Goal: Use online tool/utility

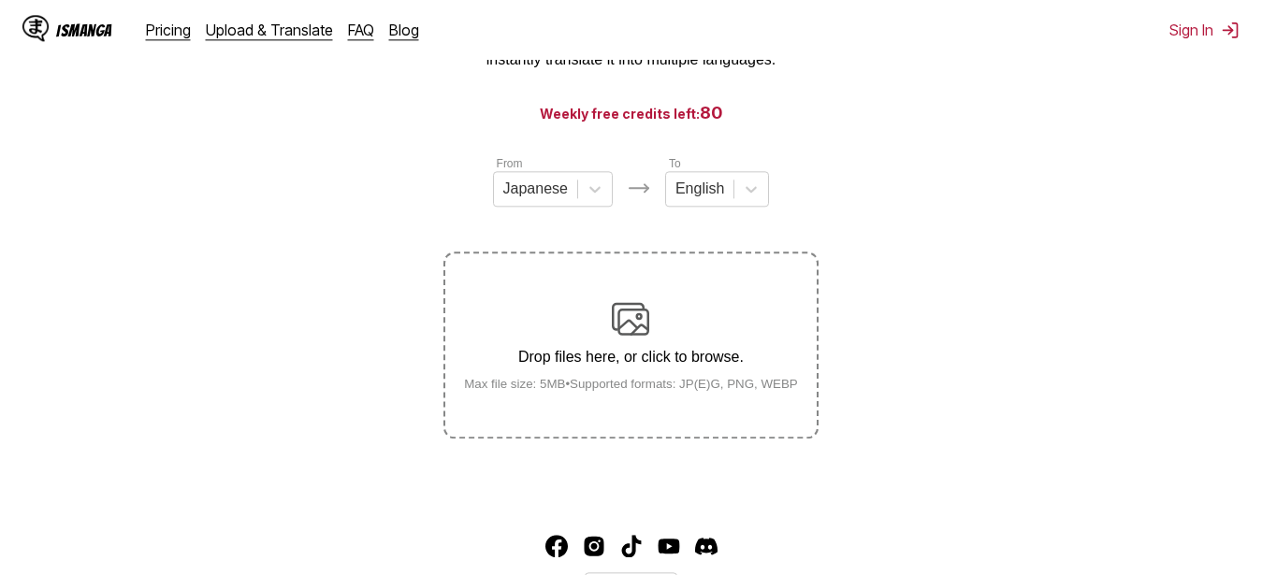
scroll to position [191, 0]
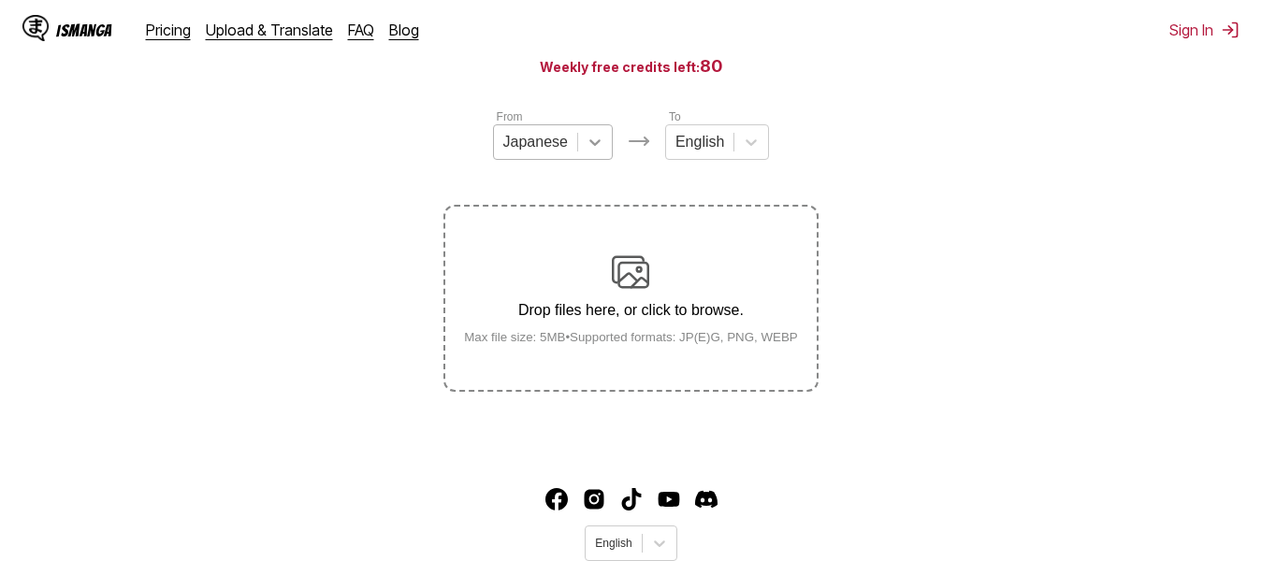
click at [598, 141] on icon at bounding box center [595, 142] width 19 height 19
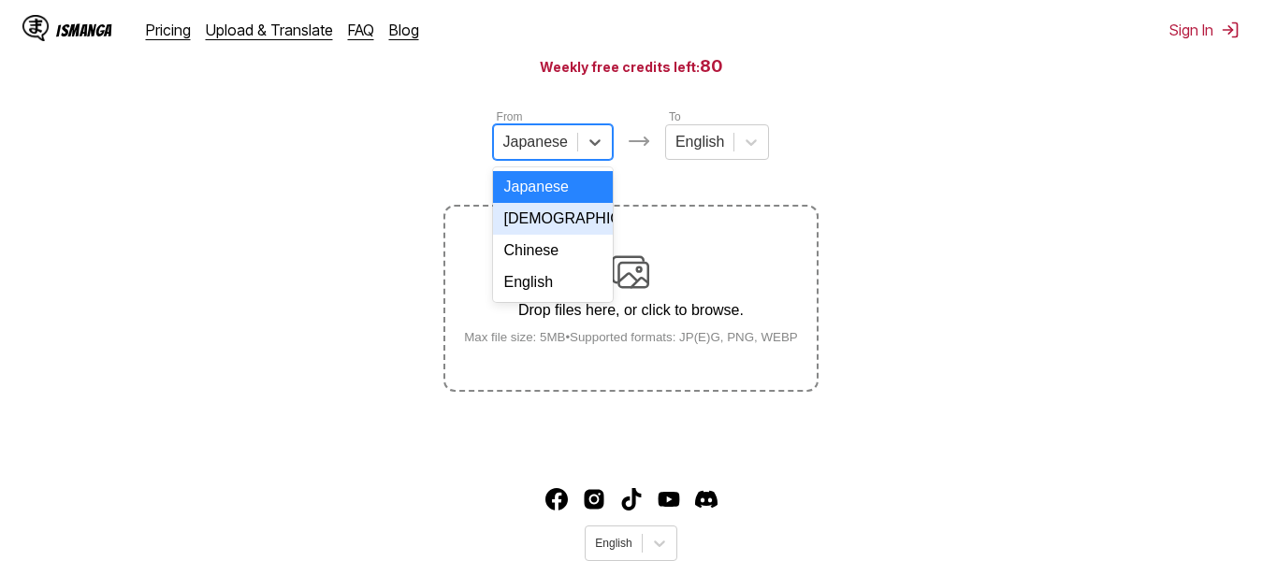
drag, startPoint x: 562, startPoint y: 230, endPoint x: 607, endPoint y: 200, distance: 54.0
click at [563, 229] on div "[DEMOGRAPHIC_DATA]" at bounding box center [553, 219] width 120 height 32
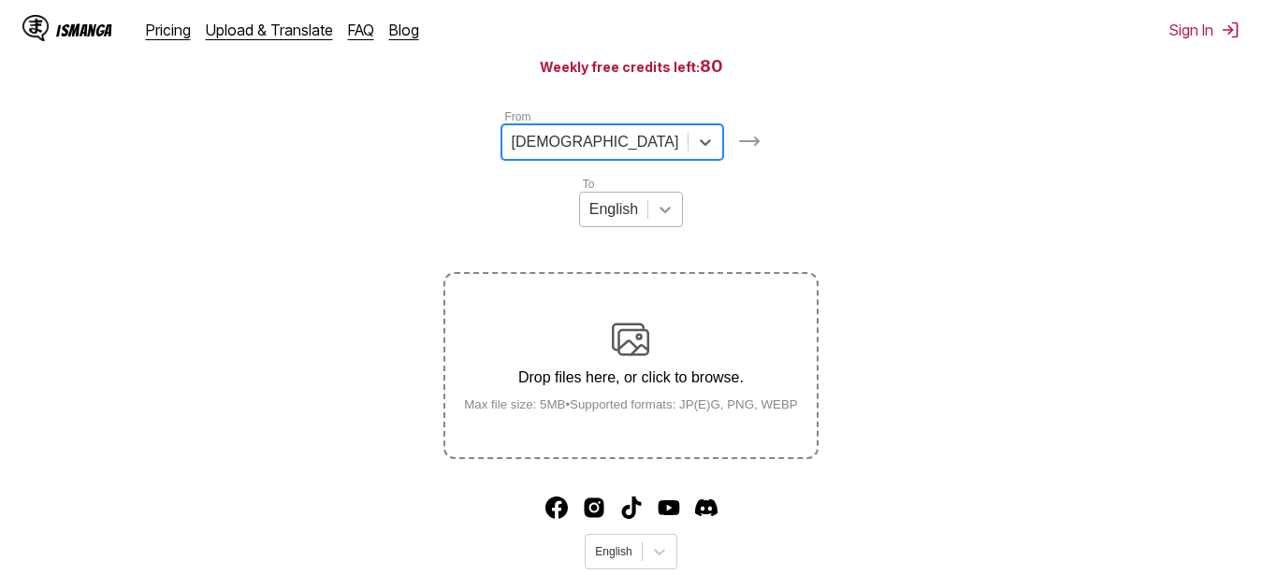
click at [674, 200] on icon at bounding box center [665, 209] width 19 height 19
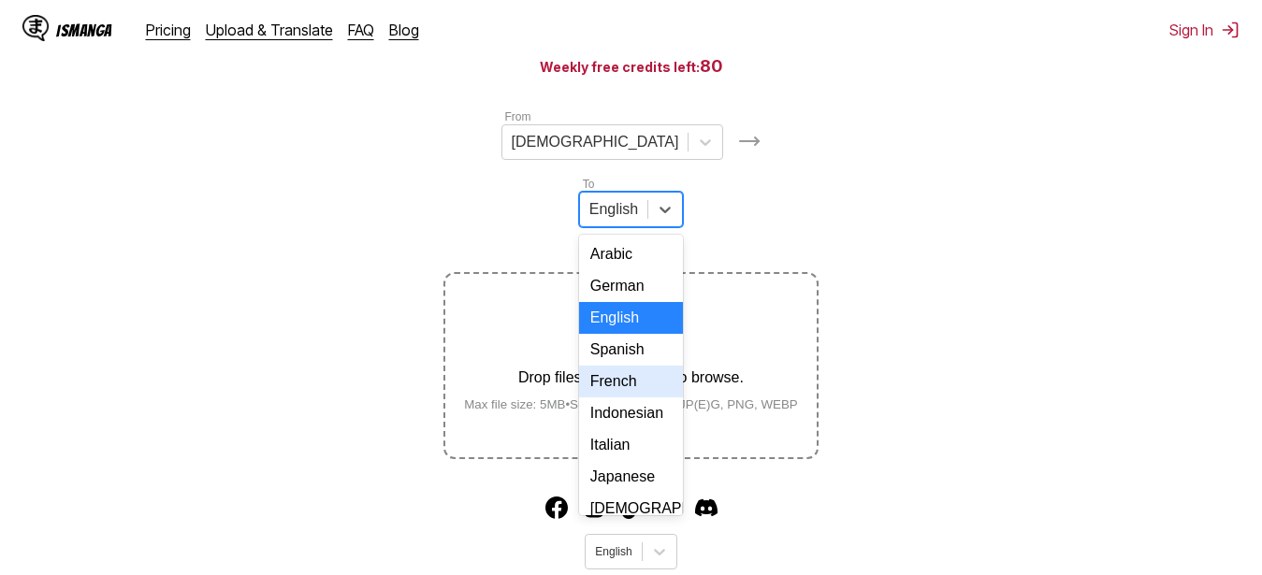
scroll to position [331, 0]
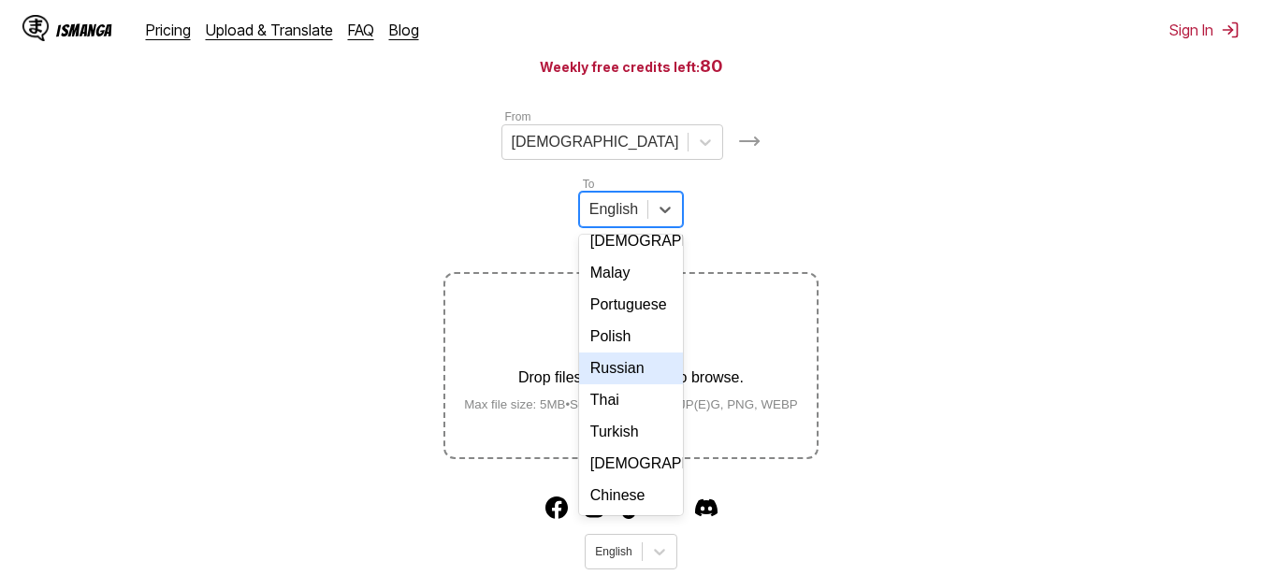
drag, startPoint x: 704, startPoint y: 254, endPoint x: 706, endPoint y: 265, distance: 11.4
click at [683, 299] on div "Arabic German English Spanish French Indonesian Italian Japanese Korean Malay P…" at bounding box center [631, 375] width 104 height 281
drag, startPoint x: 706, startPoint y: 251, endPoint x: 706, endPoint y: 268, distance: 16.8
click at [683, 302] on div "Arabic German English Spanish French Indonesian Italian Japanese Korean Malay P…" at bounding box center [631, 375] width 104 height 281
click at [683, 384] on div "Thai" at bounding box center [631, 400] width 104 height 32
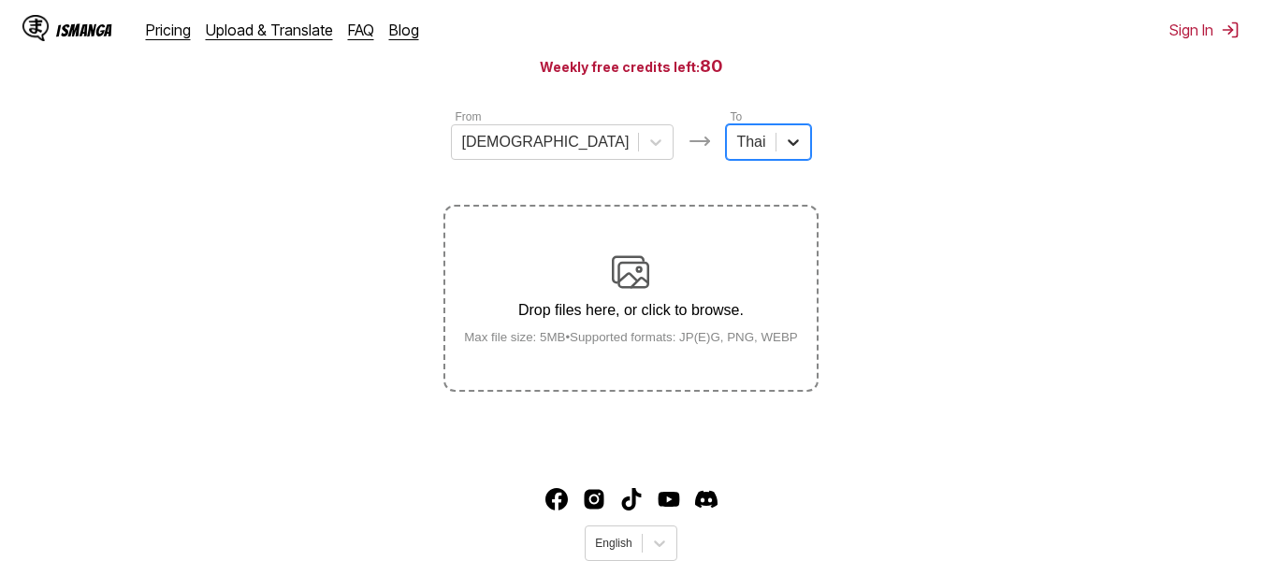
click at [776, 155] on div at bounding box center [793, 142] width 34 height 34
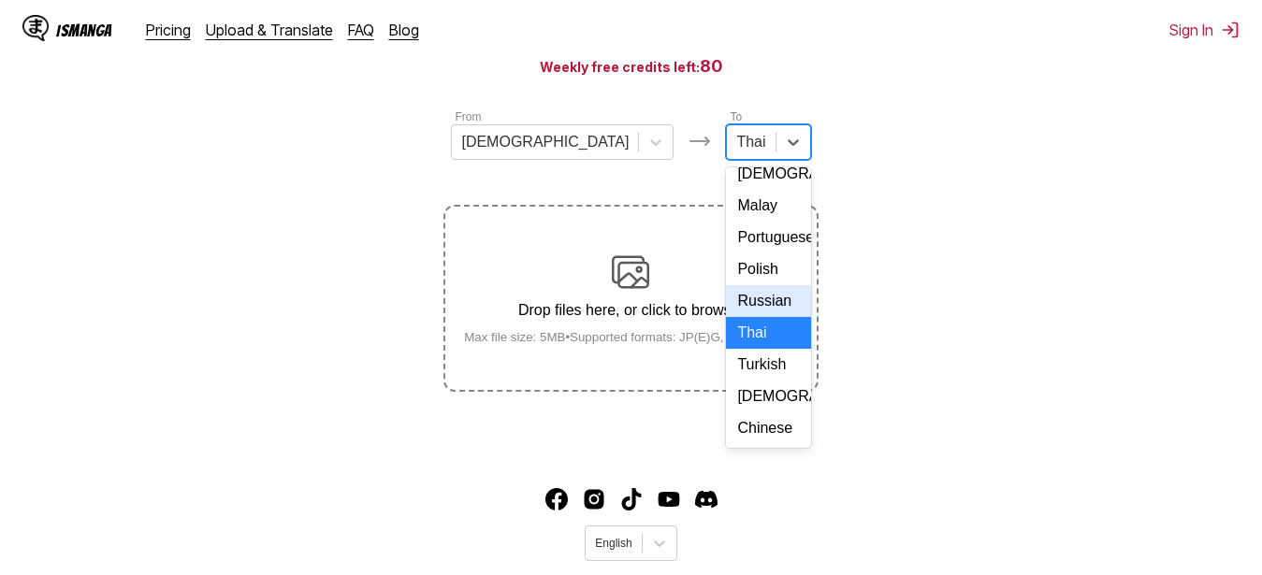
click at [726, 285] on div "Russian" at bounding box center [768, 301] width 84 height 32
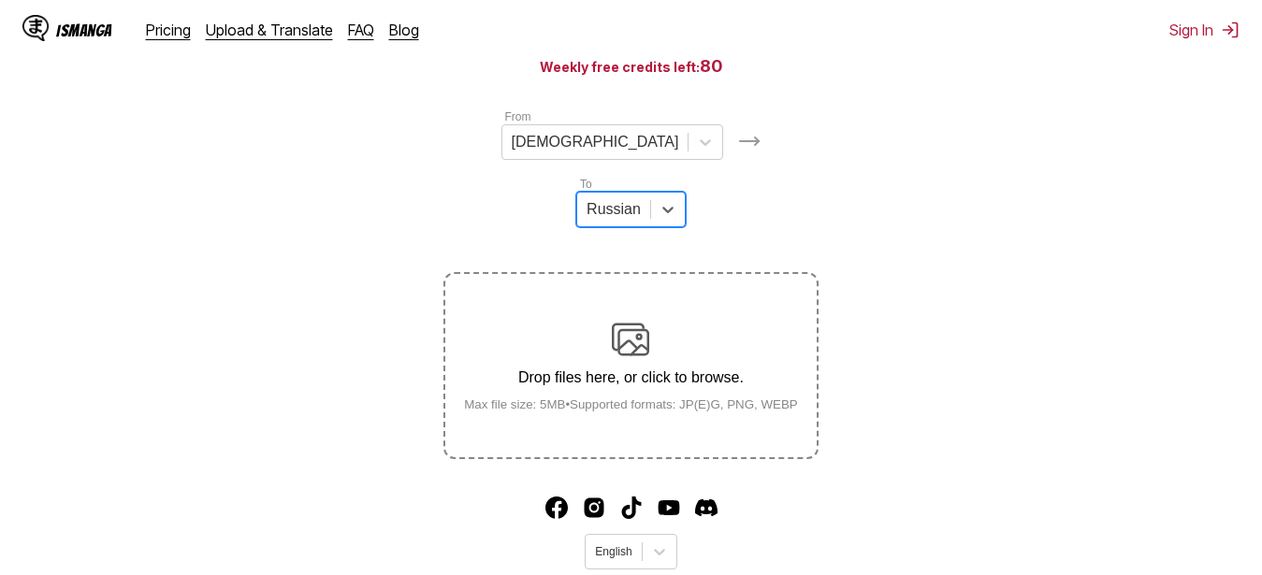
click at [890, 204] on section "From Korean To option Russian, selected. Russian Drop files here, or click to b…" at bounding box center [631, 284] width 1232 height 352
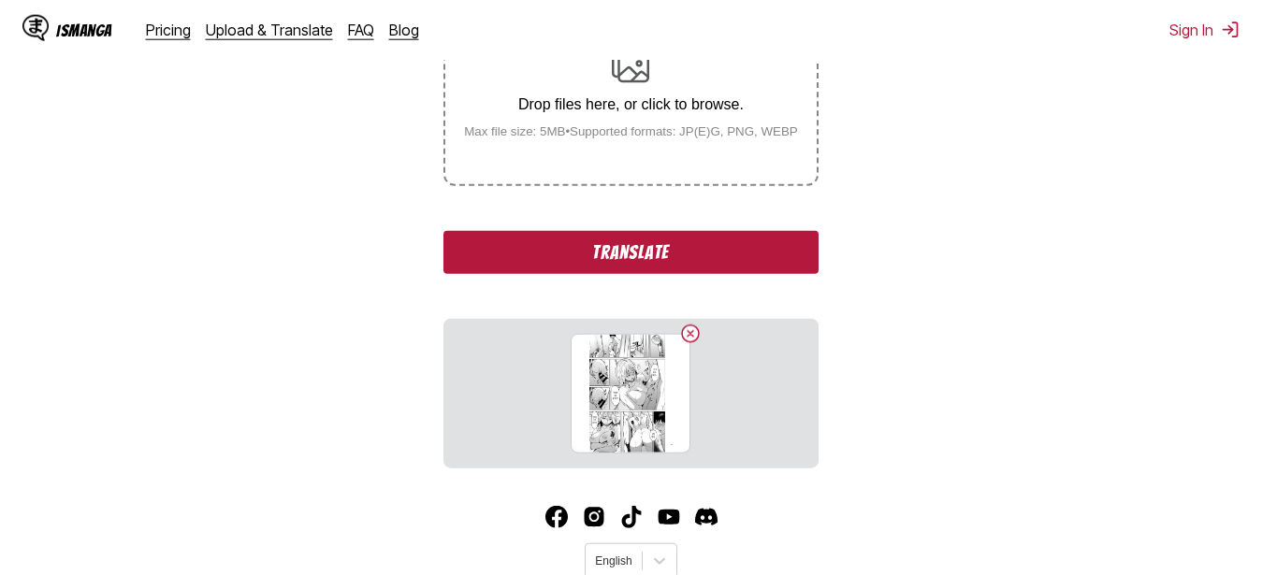
scroll to position [467, 0]
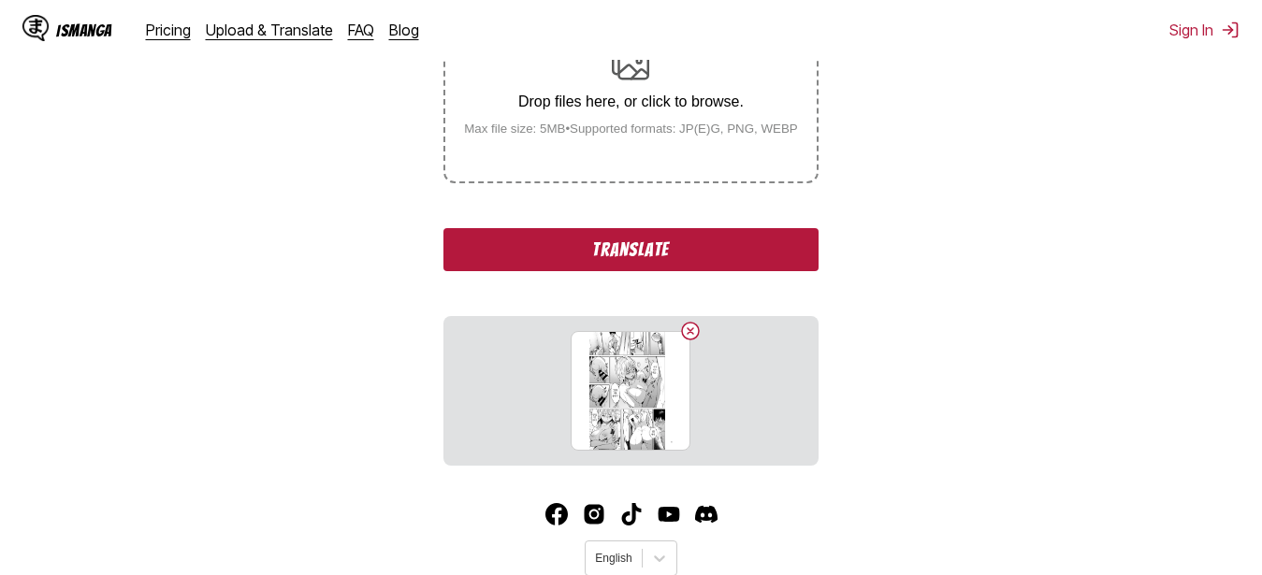
click at [346, 206] on section "From Korean To Russian Drop files here, or click to browse. Max file size: 5MB …" at bounding box center [631, 149] width 1232 height 634
click at [498, 228] on button "Translate" at bounding box center [630, 249] width 374 height 43
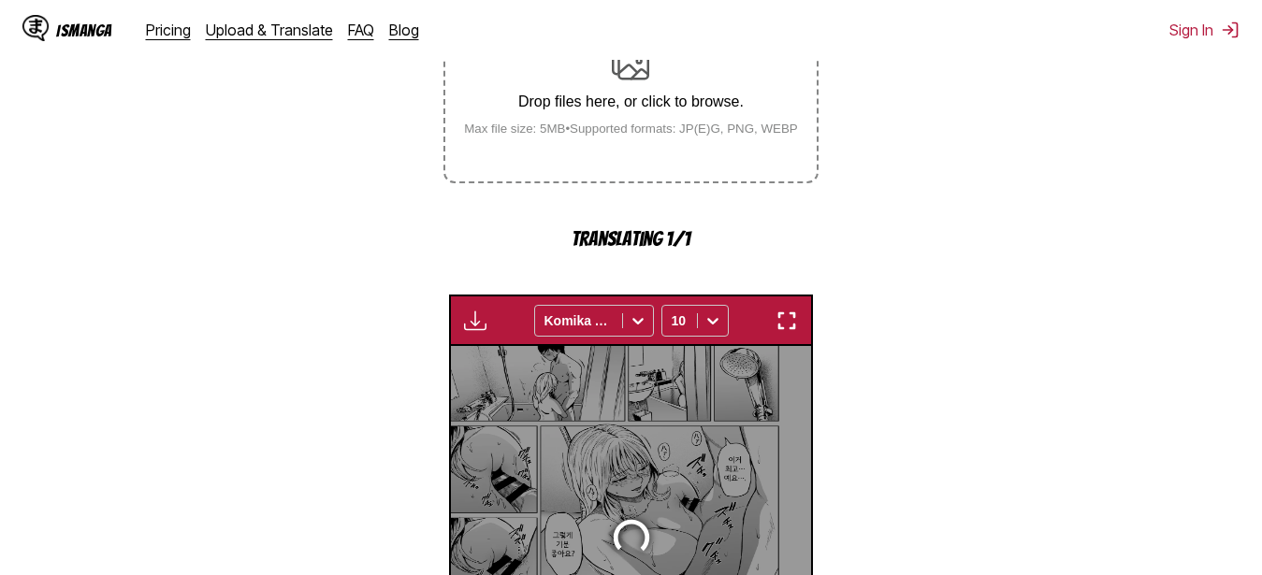
scroll to position [652, 0]
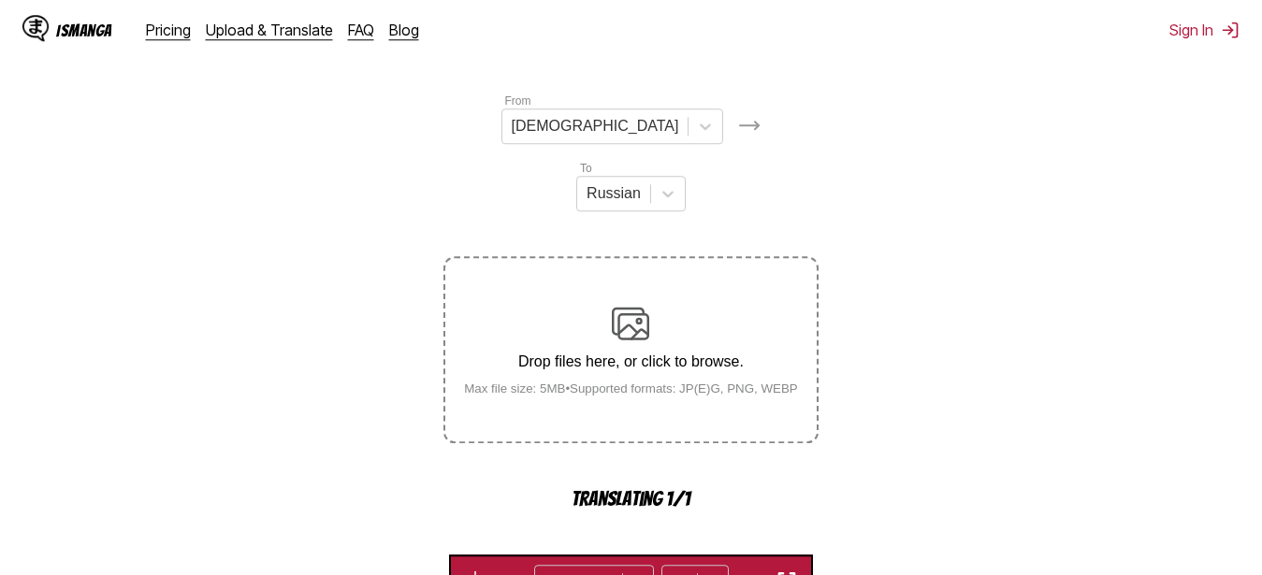
drag, startPoint x: 389, startPoint y: 209, endPoint x: 387, endPoint y: 96, distance: 112.3
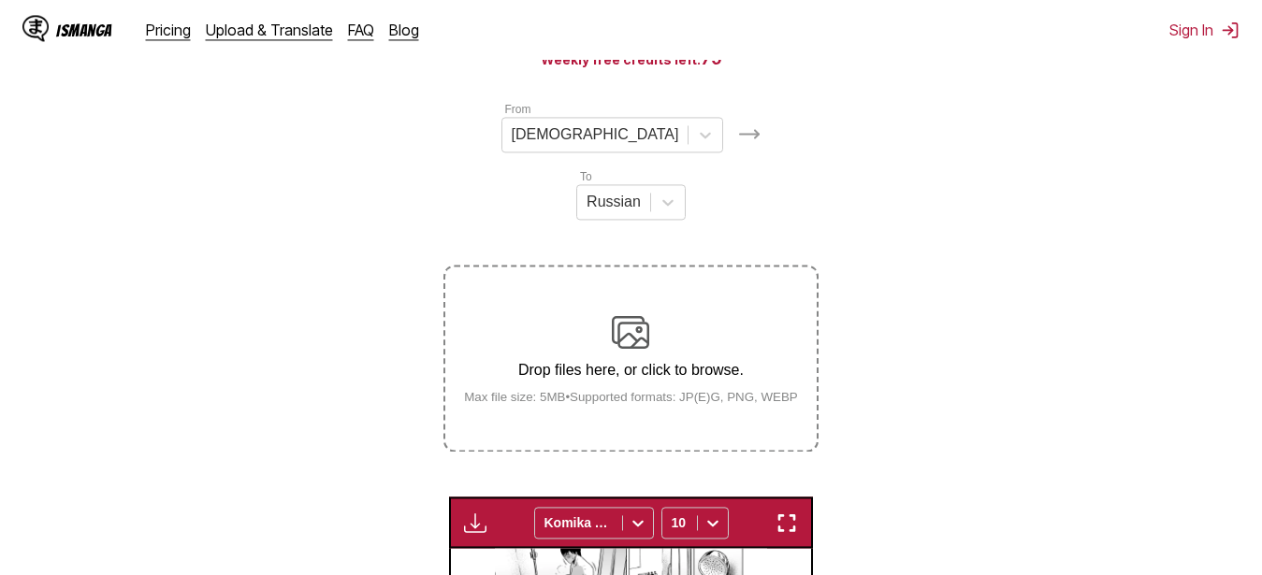
scroll to position [182, 0]
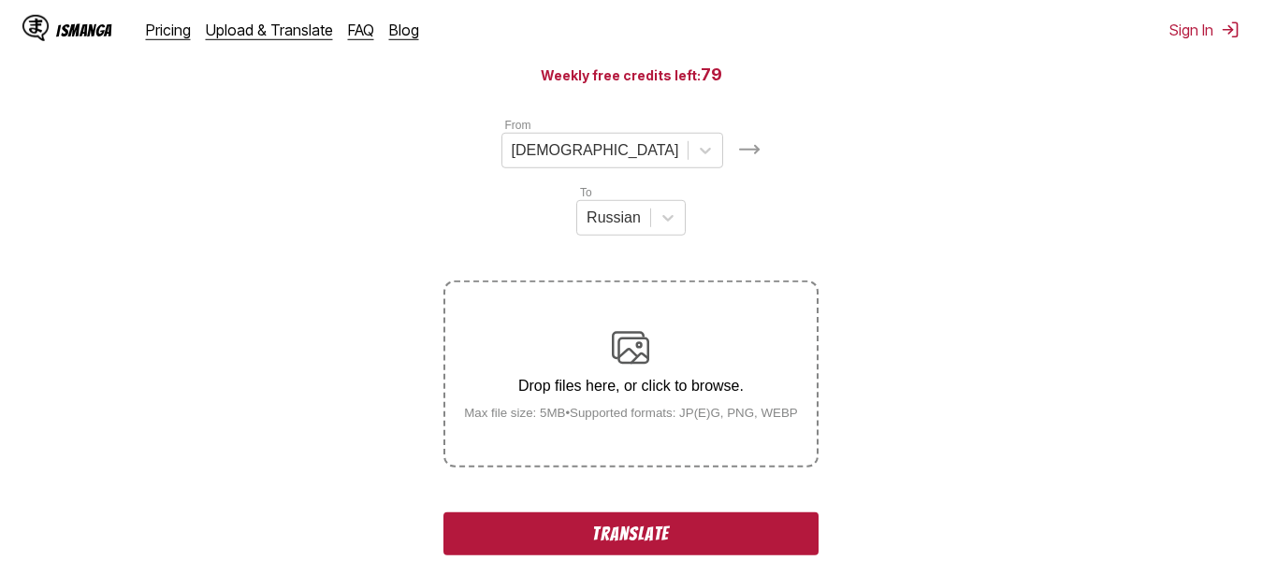
click at [672, 513] on button "Translate" at bounding box center [630, 534] width 374 height 43
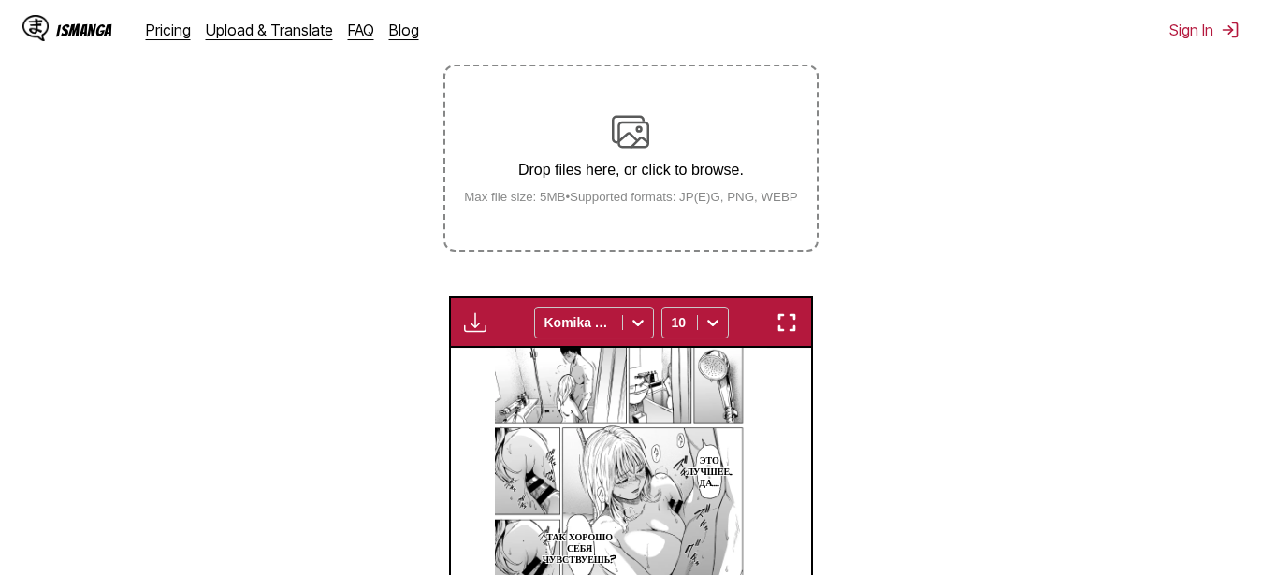
scroll to position [532, 0]
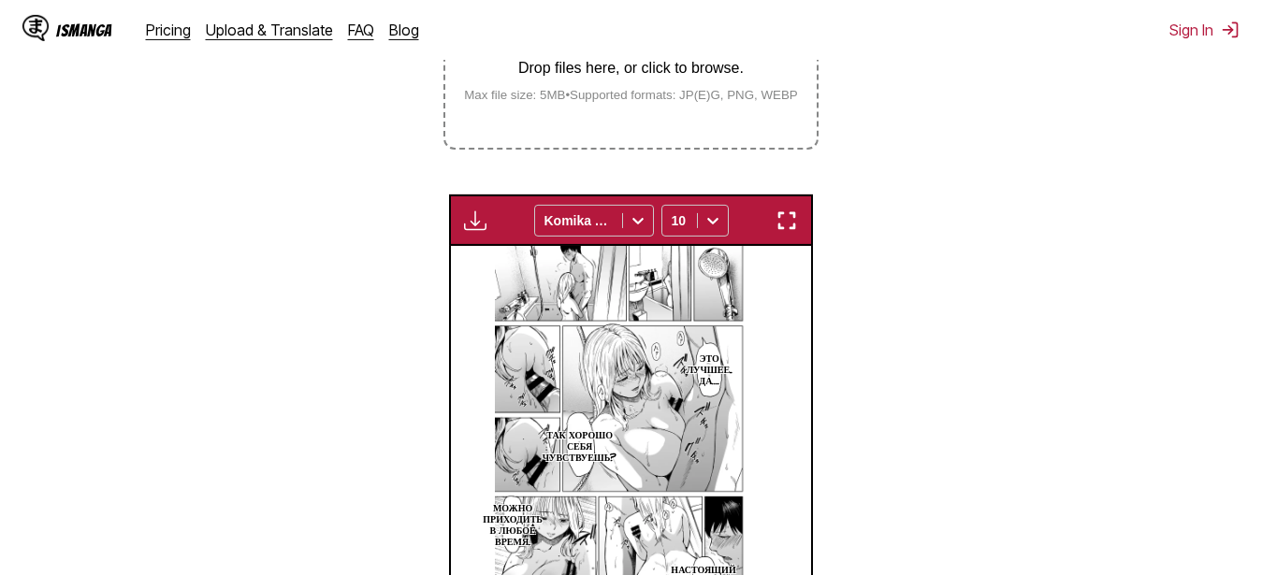
drag, startPoint x: 923, startPoint y: 99, endPoint x: 881, endPoint y: 191, distance: 100.9
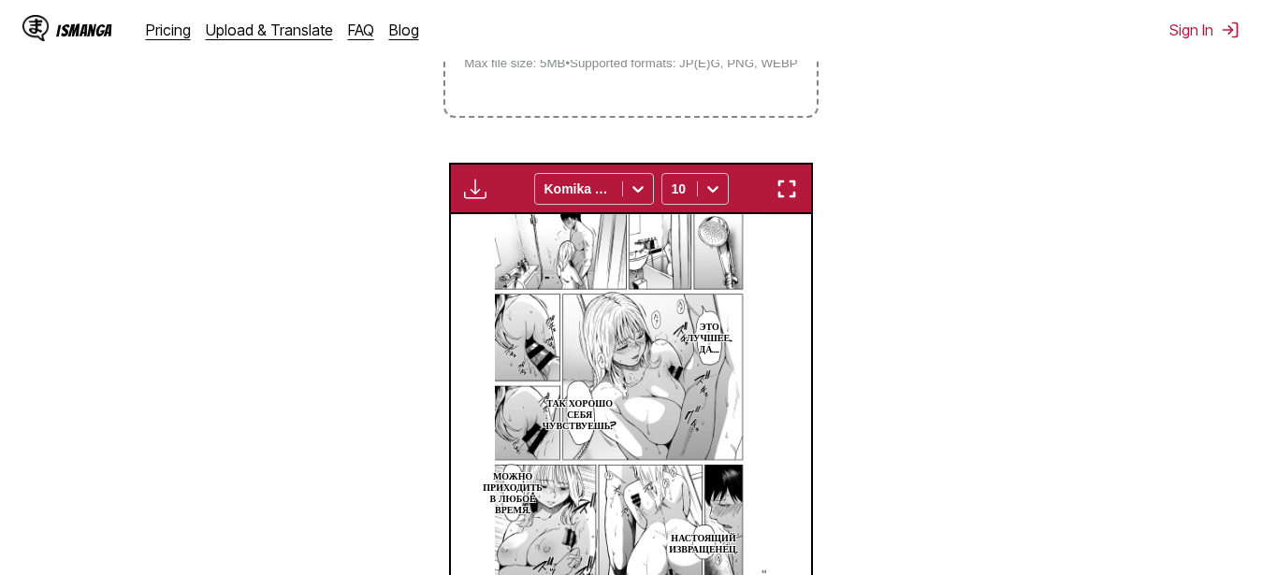
scroll to position [0, 360]
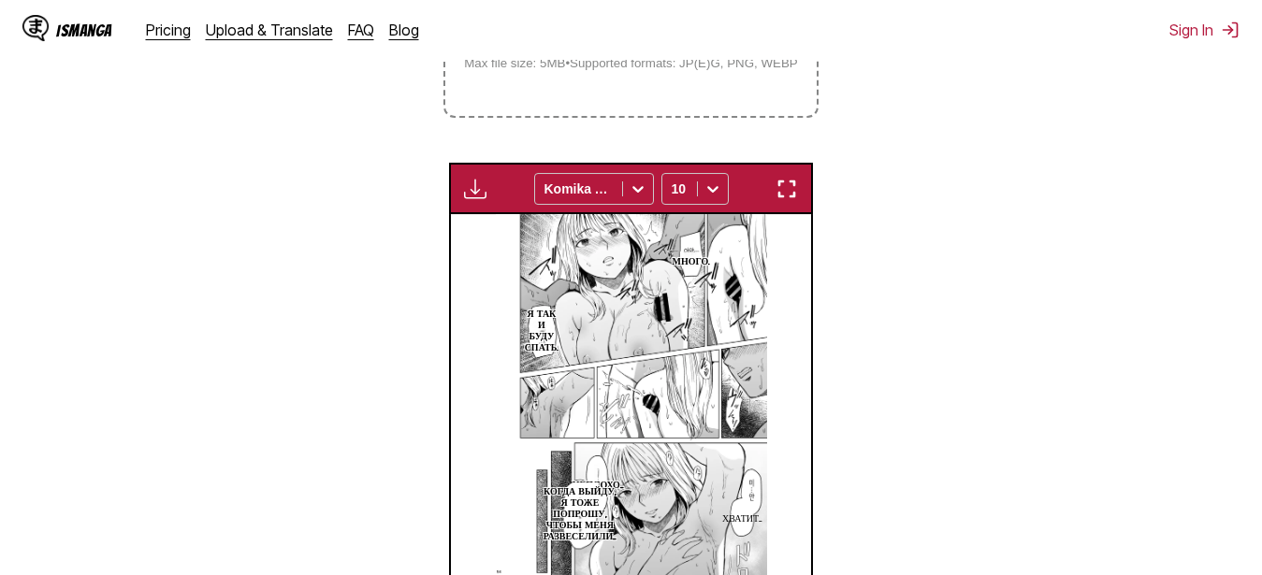
click at [803, 177] on button "button" at bounding box center [787, 189] width 34 height 24
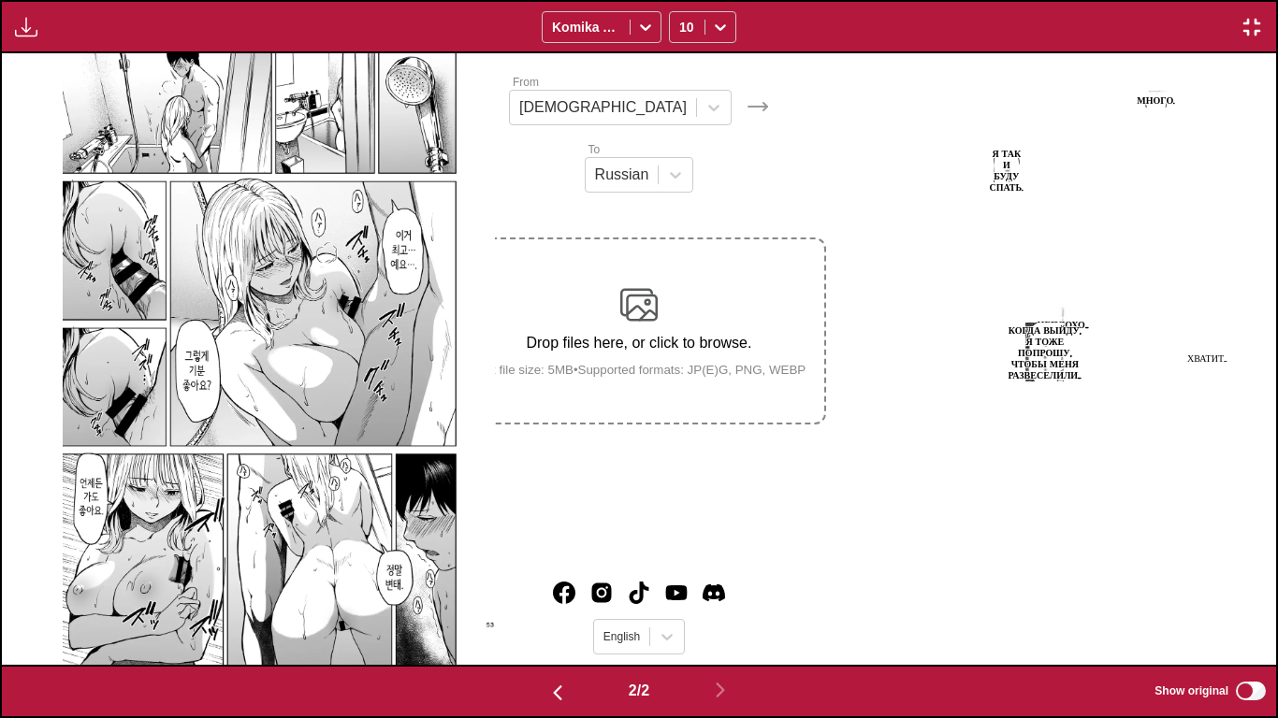
scroll to position [0, 1274]
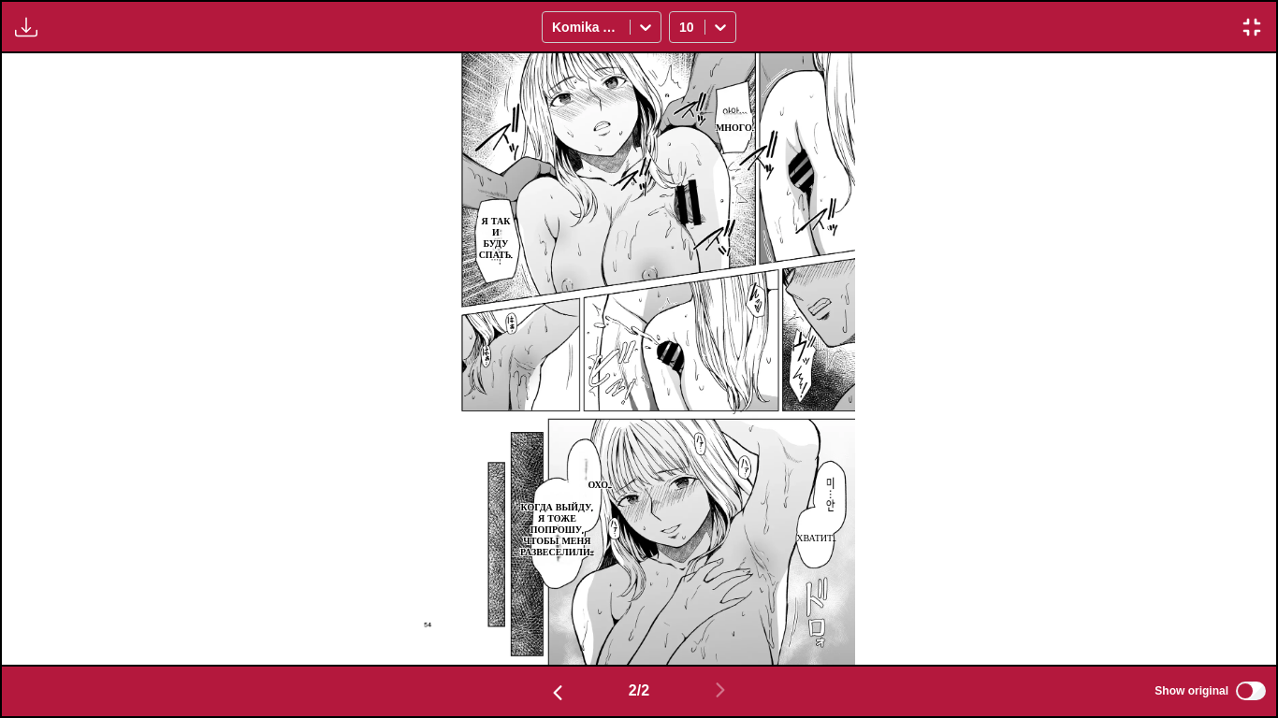
click at [604, 484] on p "Неплохо..." at bounding box center [586, 483] width 59 height 19
click at [572, 508] on p "Когда выйду, я тоже попрошу, чтобы меня развеселили..." at bounding box center [556, 529] width 81 height 64
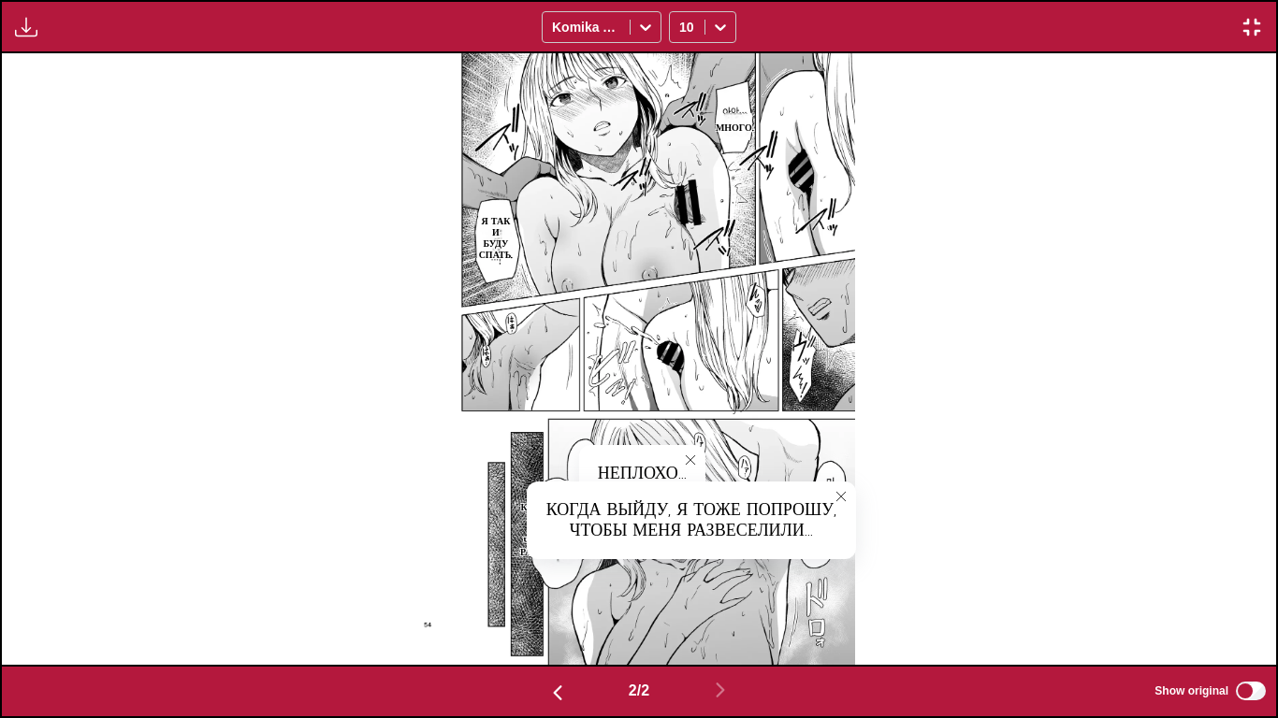
click at [834, 500] on icon "close-tooltip" at bounding box center [840, 496] width 13 height 13
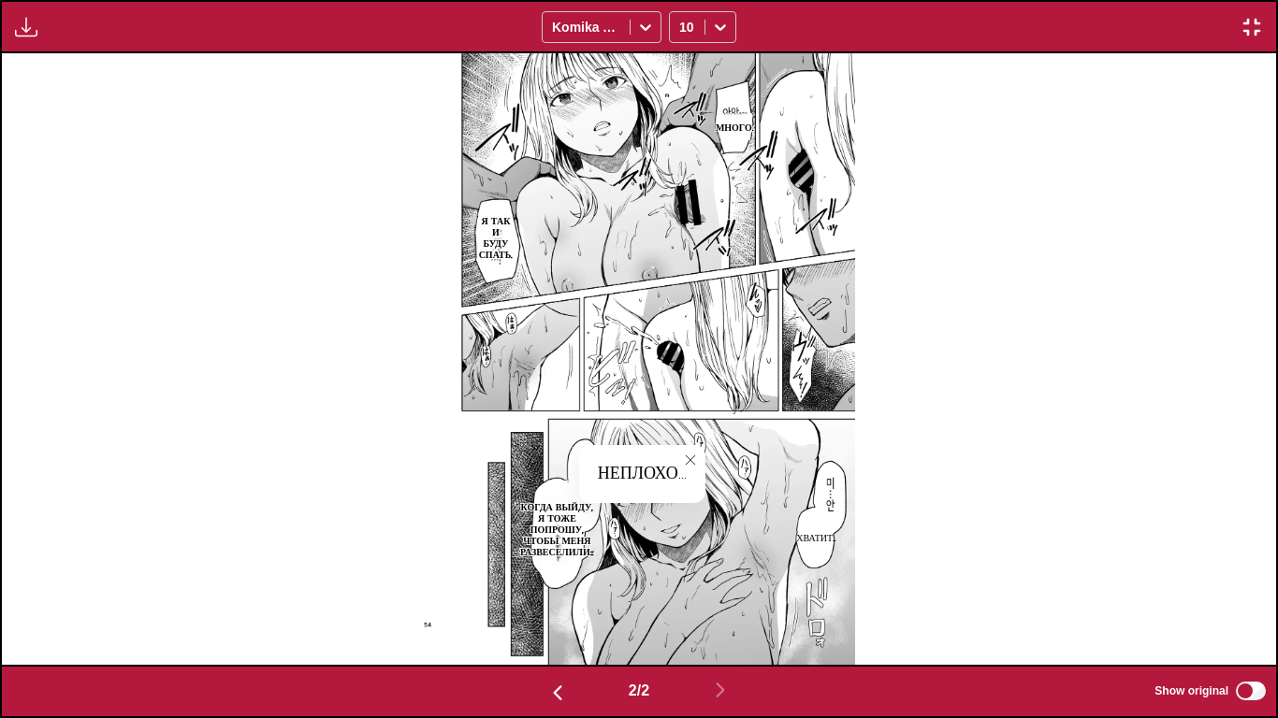
click at [703, 456] on button "close-tooltip" at bounding box center [690, 460] width 30 height 30
click at [1237, 22] on div "Available for premium users only Komika Axis 10" at bounding box center [639, 26] width 1278 height 53
click at [1248, 32] on img "button" at bounding box center [1251, 27] width 22 height 22
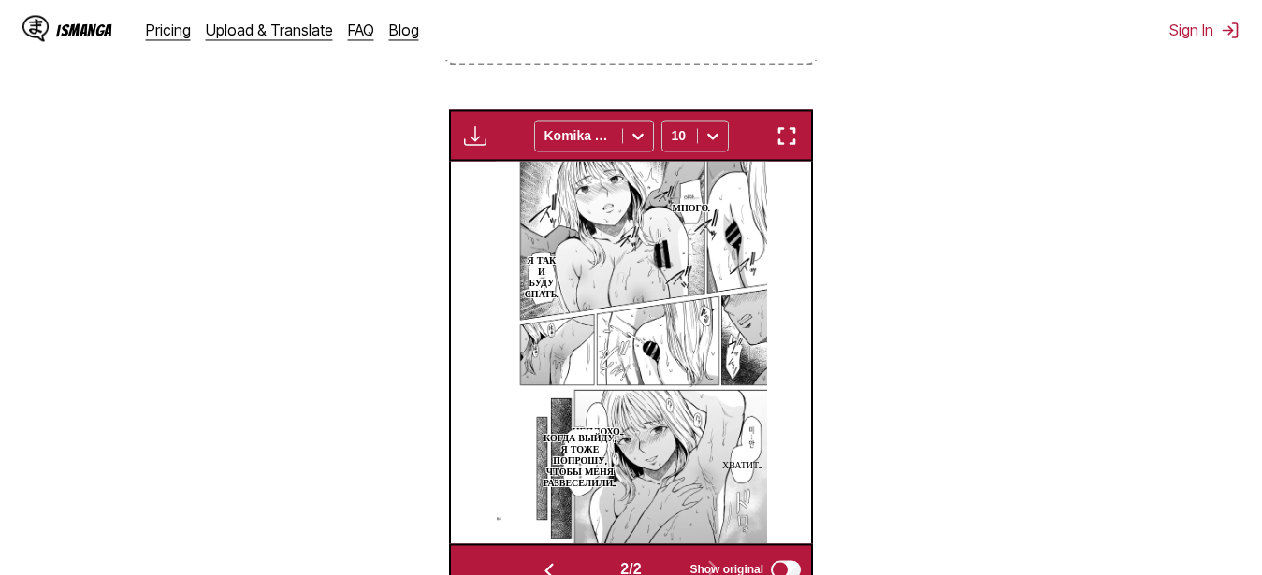
scroll to position [0, 0]
